Goal: Check status: Check status

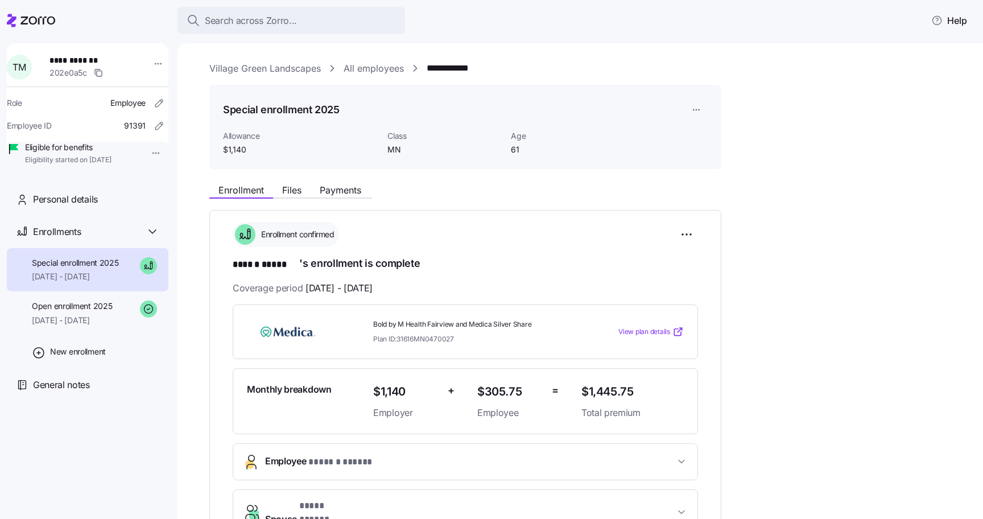
scroll to position [203, 0]
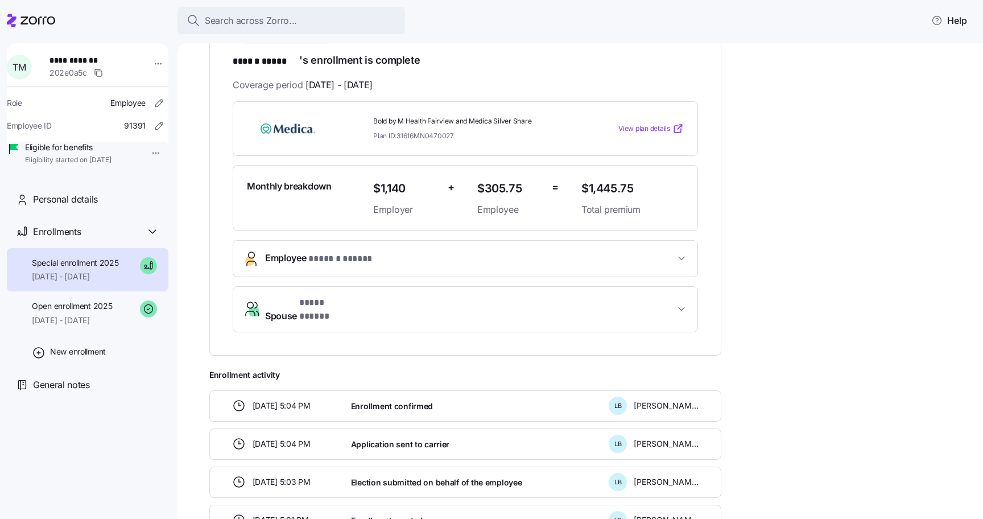
click at [212, 20] on span "Search across Zorro..." at bounding box center [251, 21] width 92 height 14
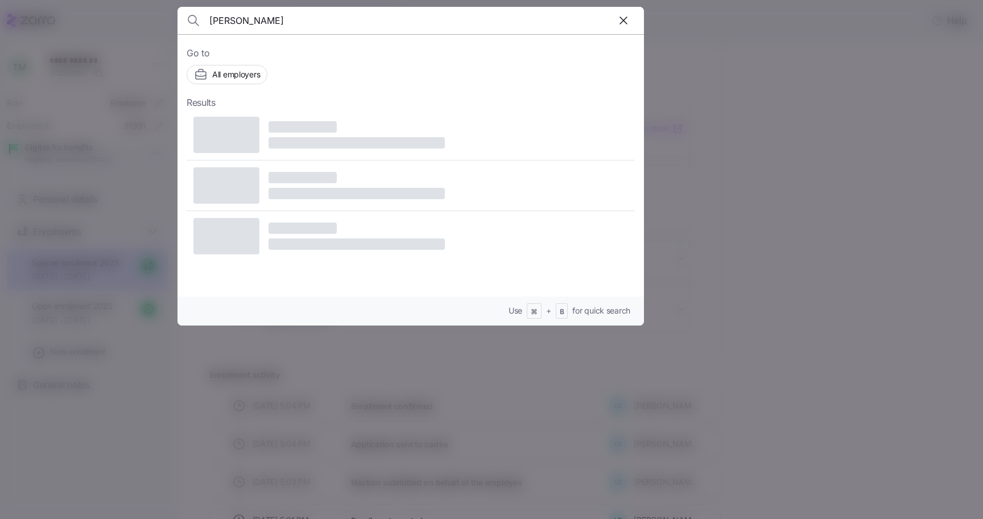
type input "[PERSON_NAME]"
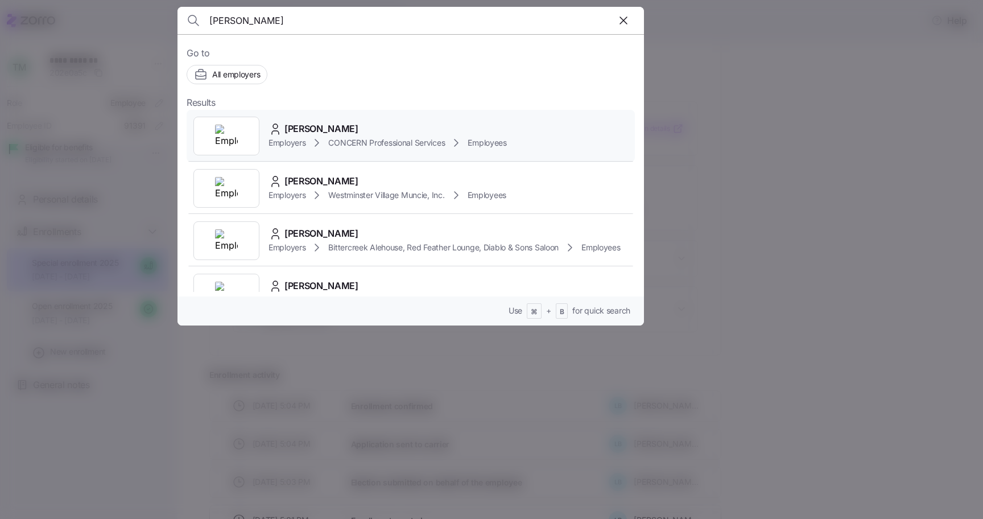
click at [326, 128] on span "[PERSON_NAME]" at bounding box center [322, 129] width 74 height 14
